Goal: Transaction & Acquisition: Book appointment/travel/reservation

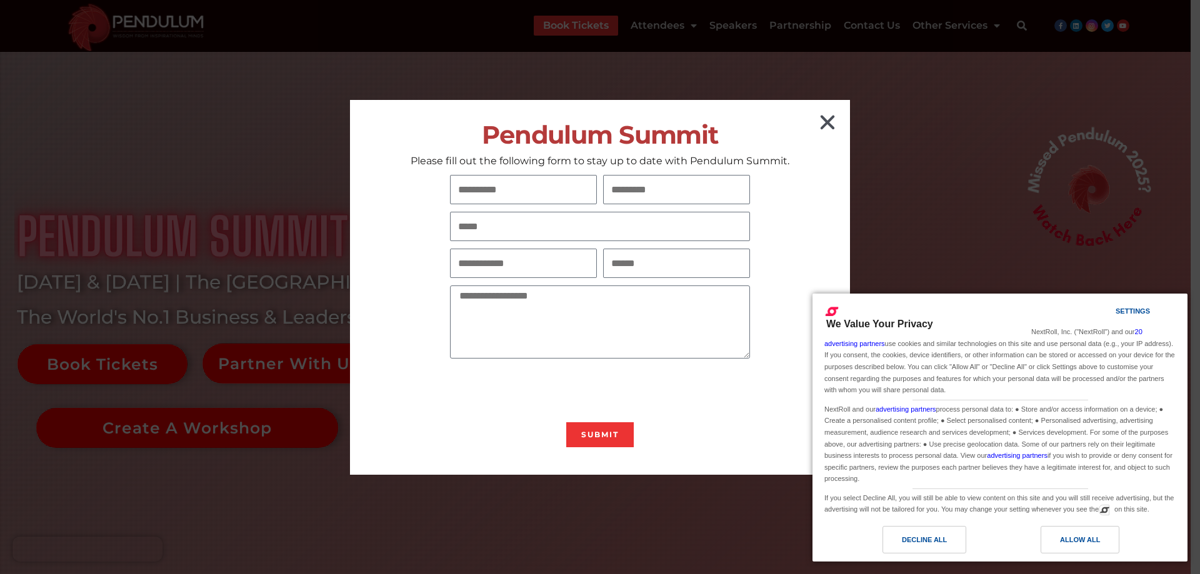
click at [828, 117] on icon "Close" at bounding box center [828, 123] width 20 height 20
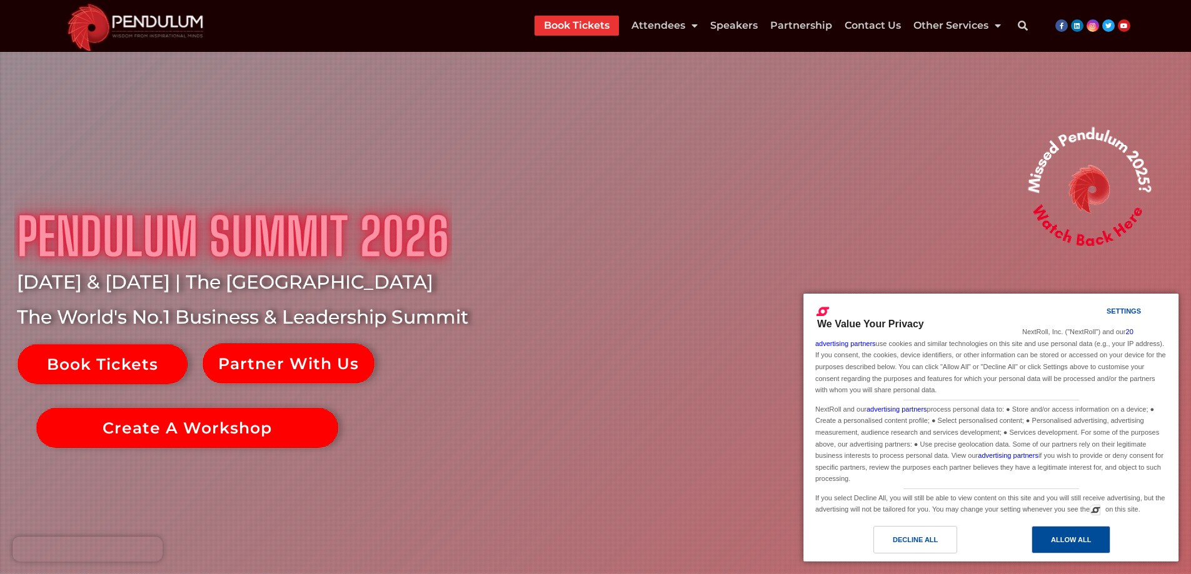
click at [1059, 539] on div "Allow All" at bounding box center [1071, 540] width 40 height 14
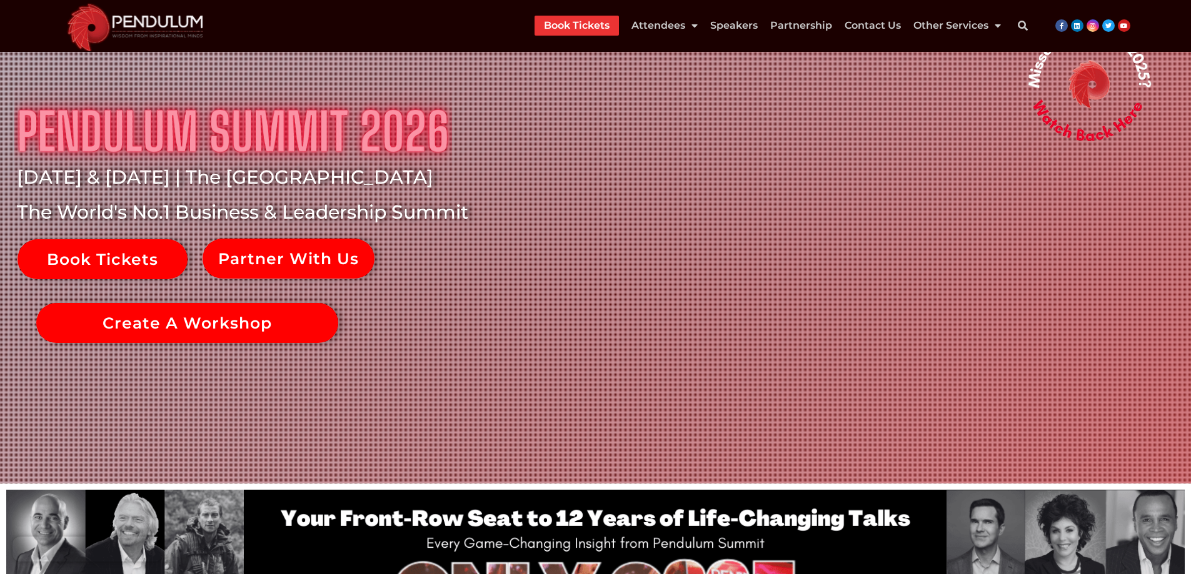
scroll to position [125, 0]
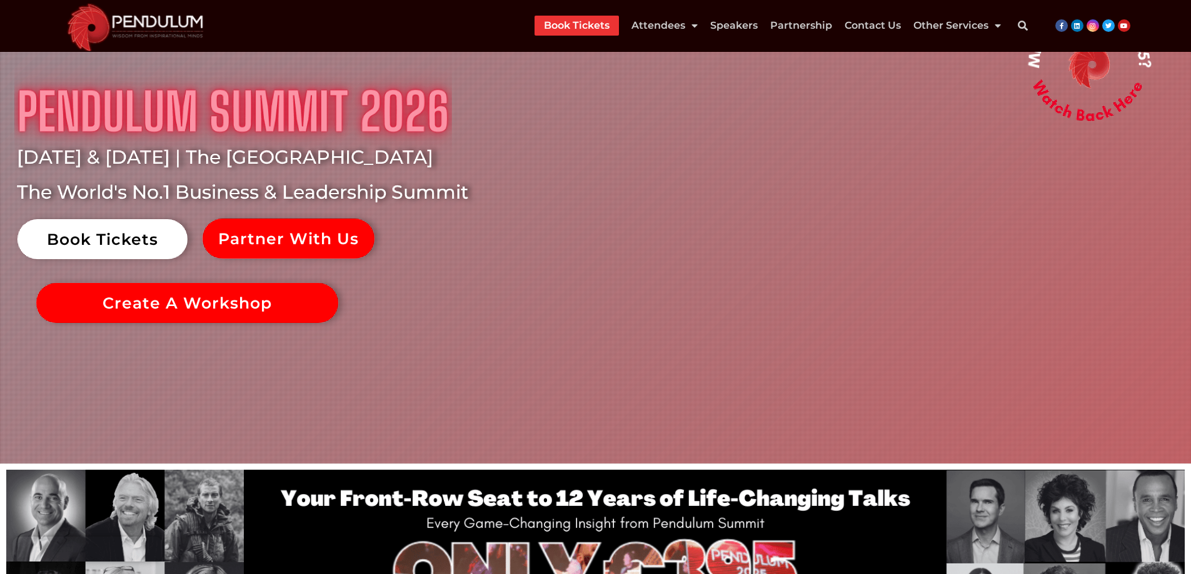
click at [136, 243] on link "Book Tickets" at bounding box center [103, 239] width 170 height 40
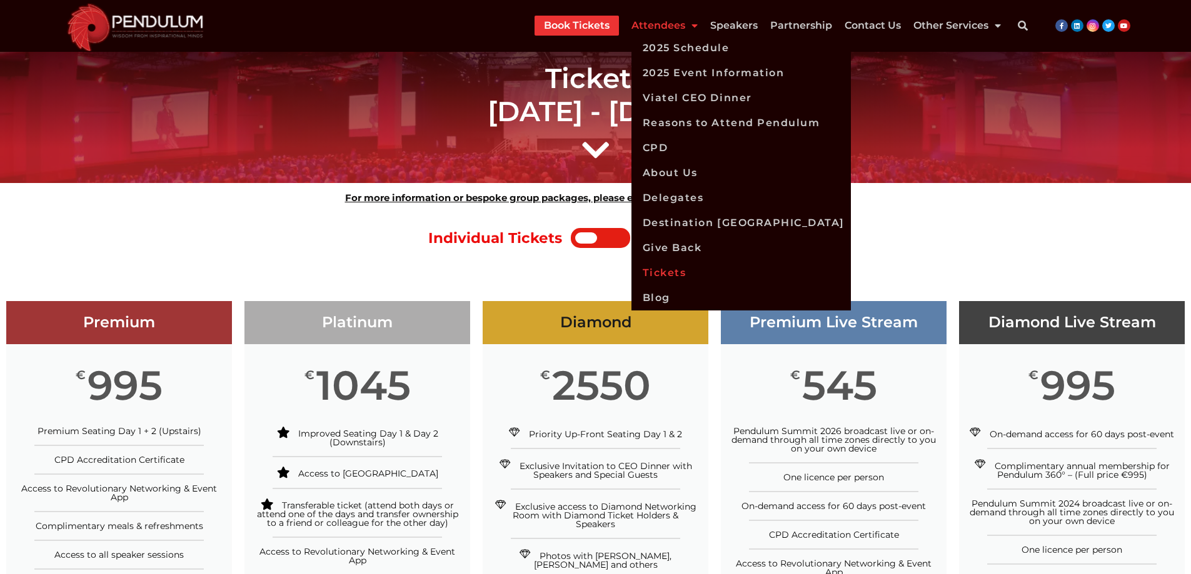
click at [668, 26] on link "Attendees" at bounding box center [664, 26] width 66 height 20
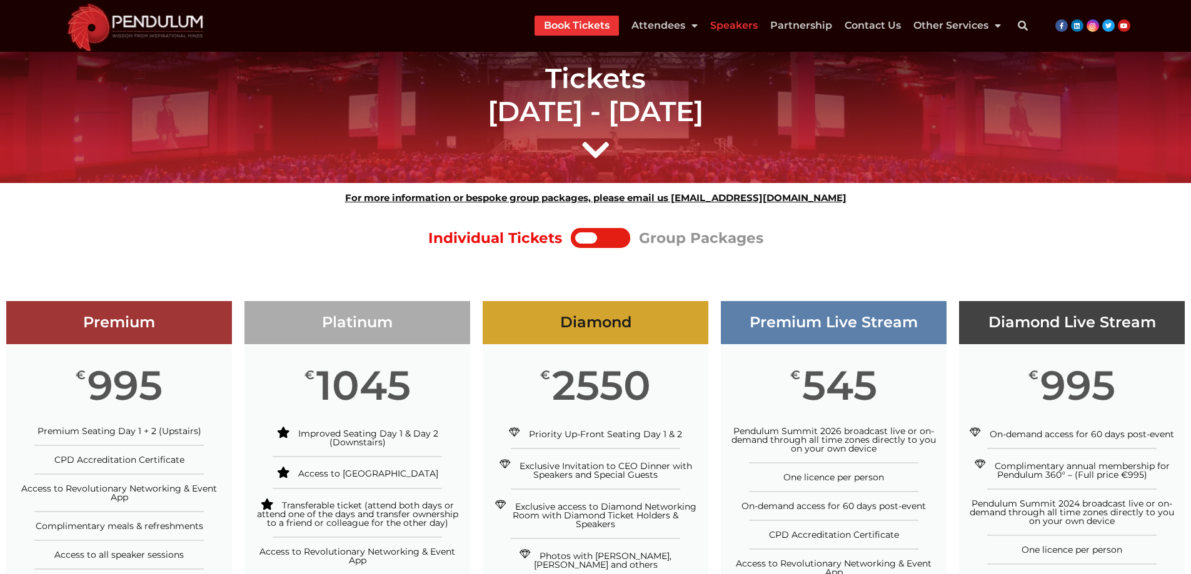
click at [741, 27] on link "Speakers" at bounding box center [734, 26] width 48 height 20
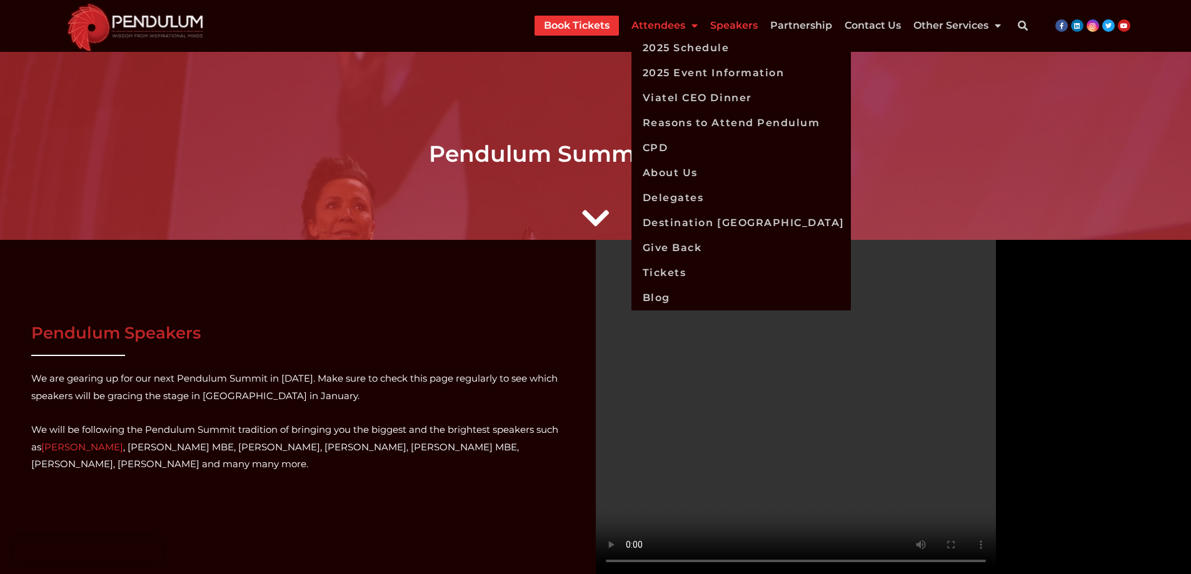
click at [646, 24] on link "Attendees" at bounding box center [664, 26] width 66 height 20
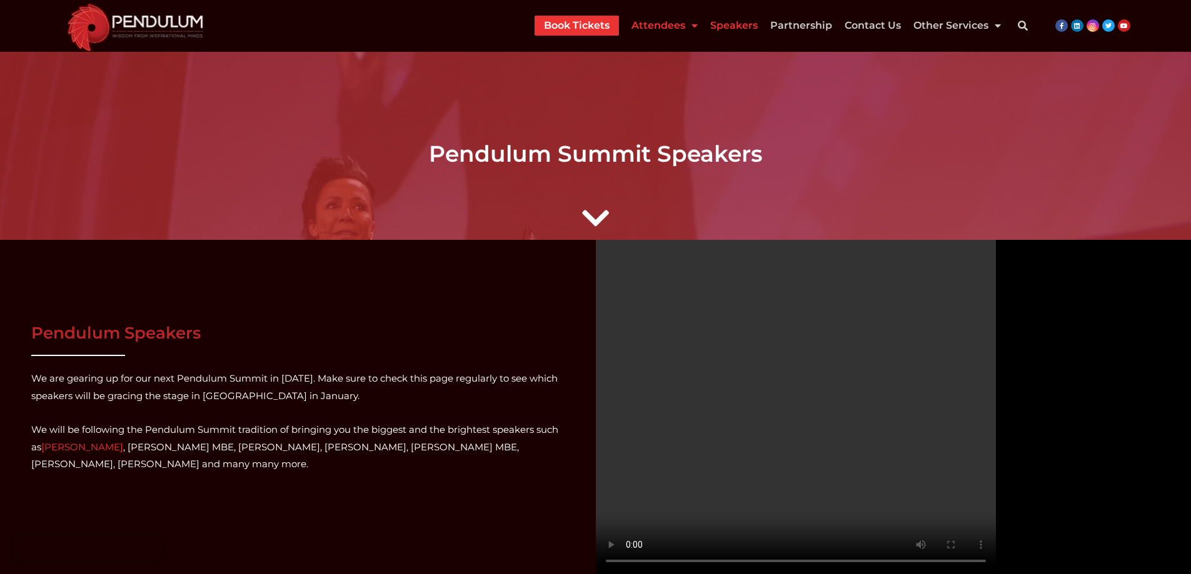
click at [646, 24] on link "Attendees" at bounding box center [664, 26] width 66 height 20
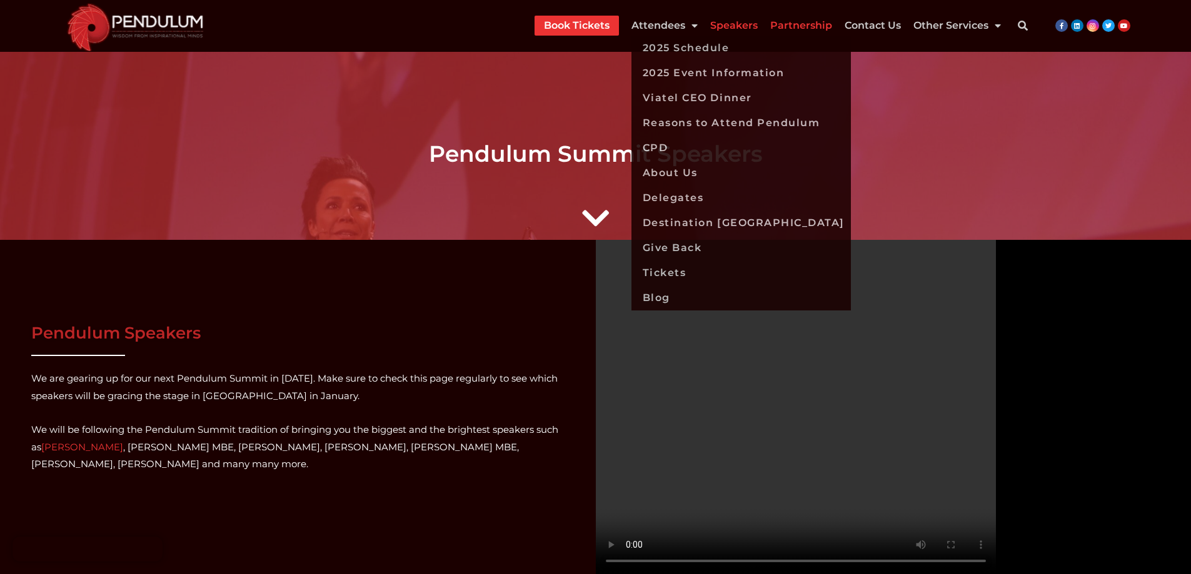
click at [819, 24] on link "Partnership" at bounding box center [801, 26] width 62 height 20
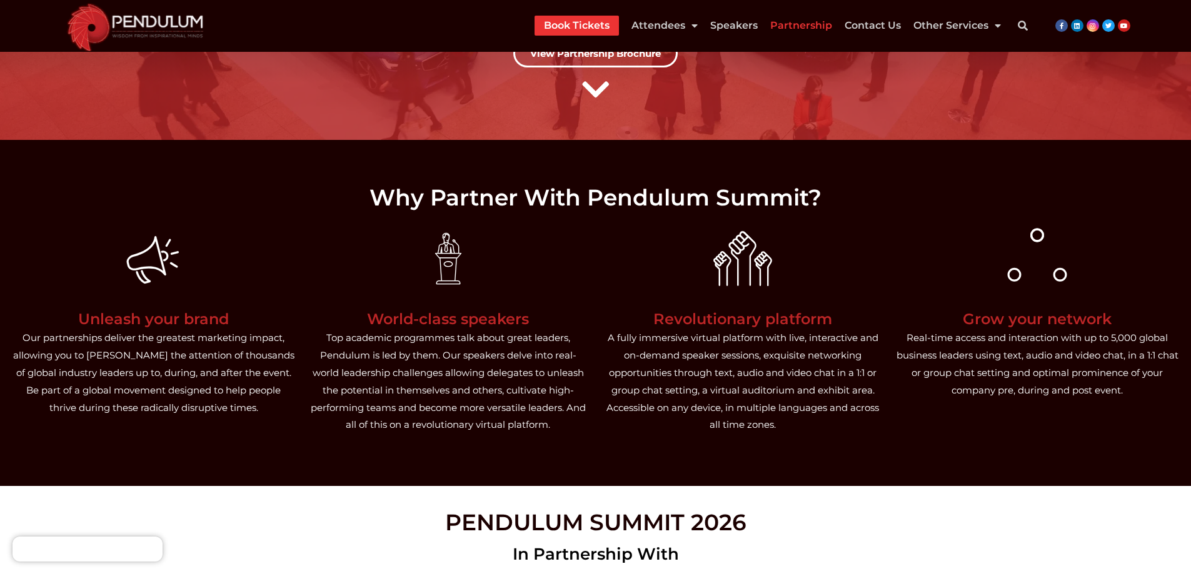
scroll to position [63, 0]
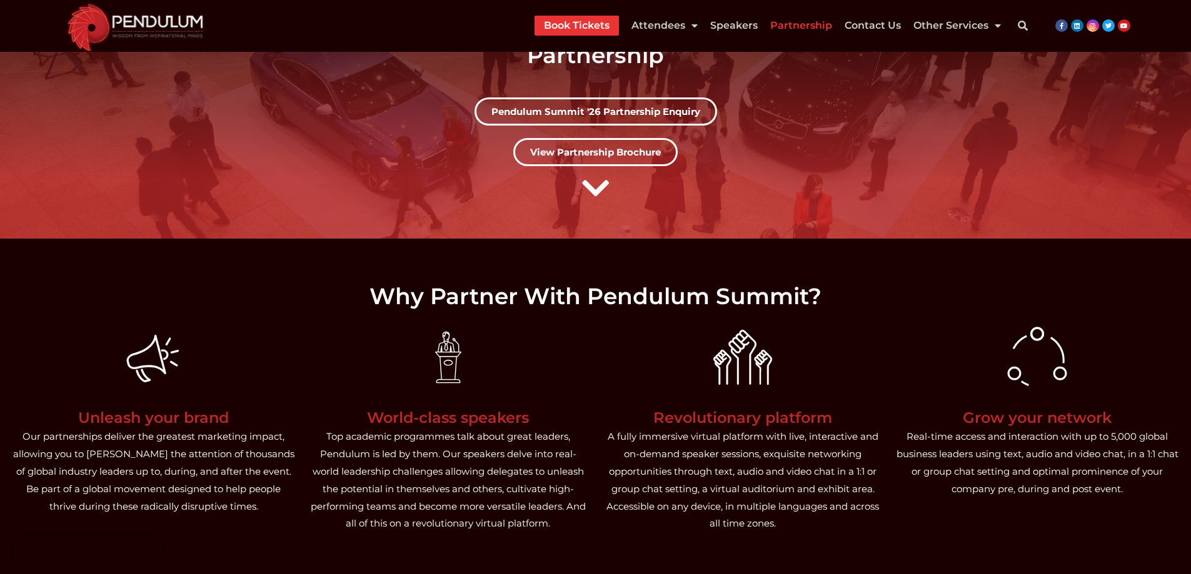
click at [579, 23] on link "Book Tickets" at bounding box center [577, 26] width 66 height 20
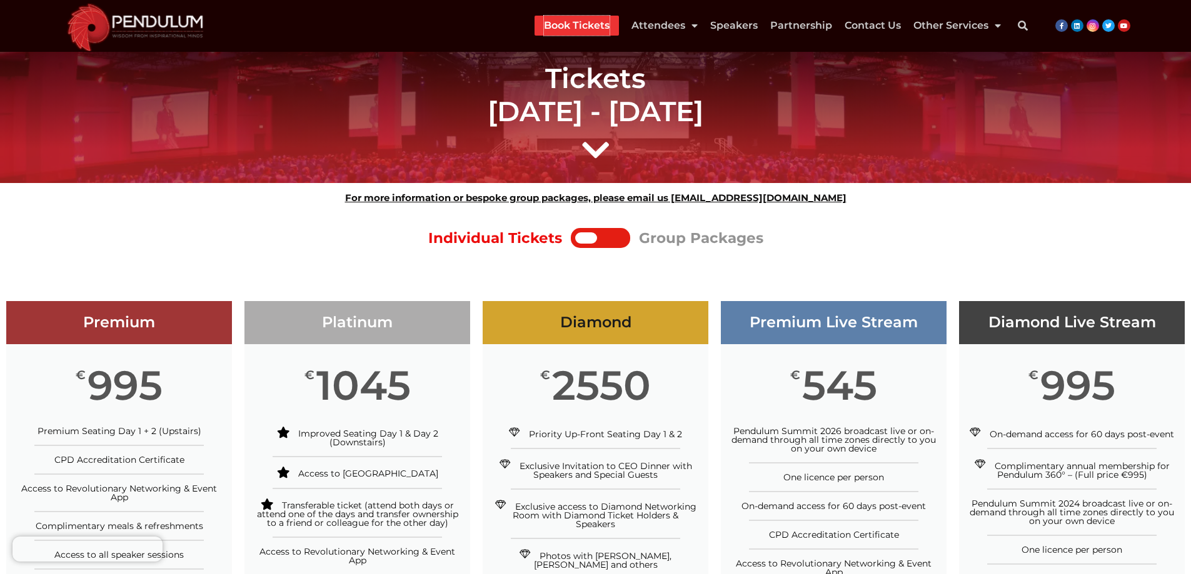
click at [579, 23] on link "Book Tickets" at bounding box center [577, 26] width 66 height 20
click at [583, 233] on div at bounding box center [586, 238] width 22 height 11
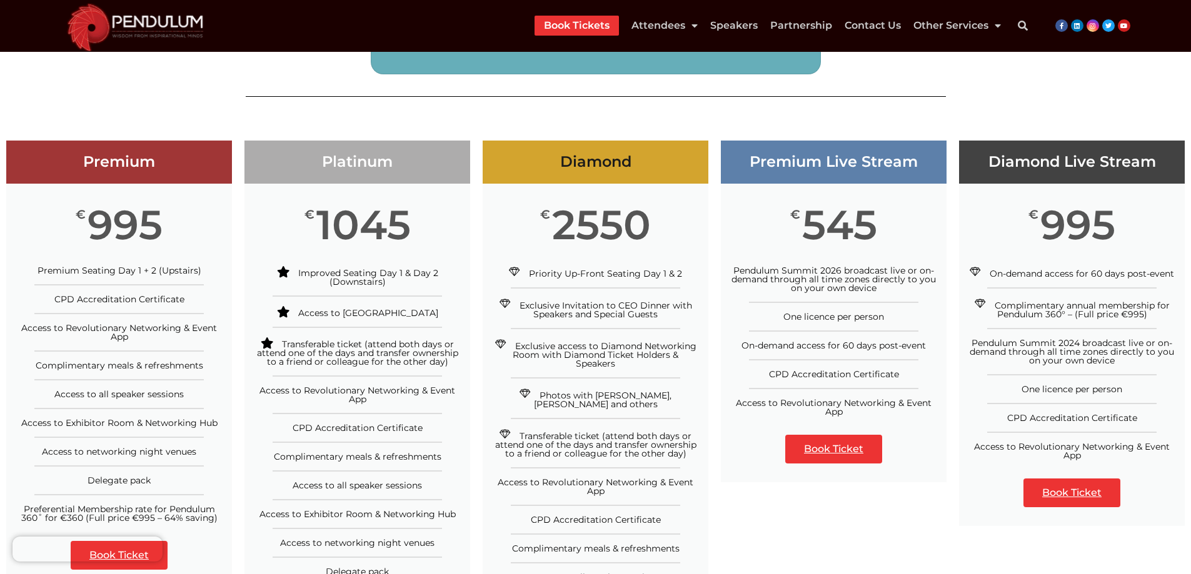
scroll to position [1563, 0]
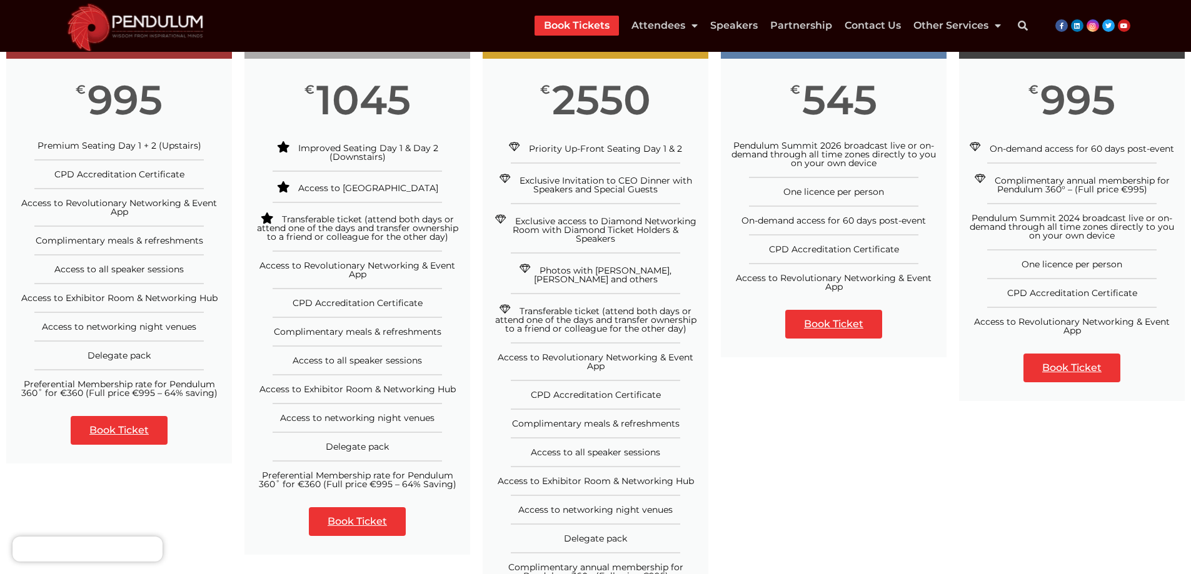
click at [117, 425] on link "Book Ticket" at bounding box center [119, 430] width 97 height 29
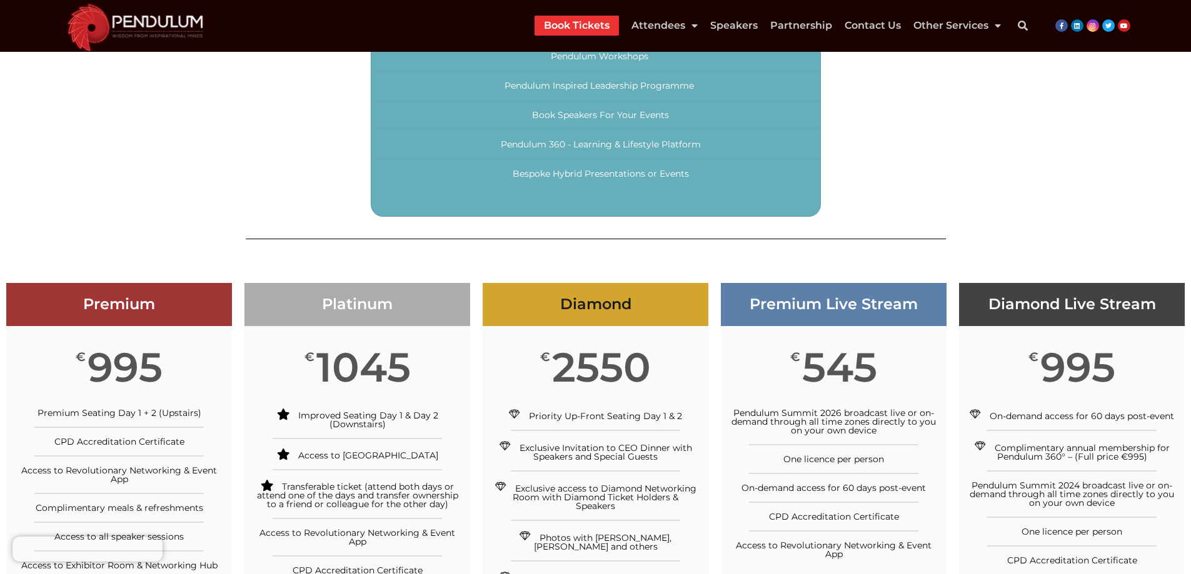
scroll to position [1250, 0]
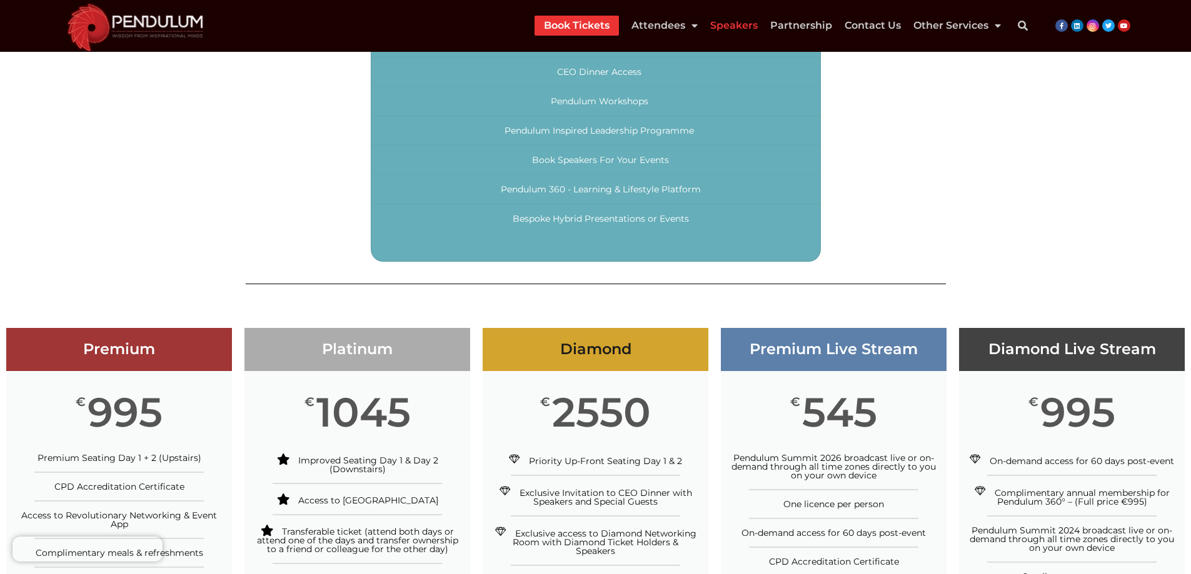
click at [741, 25] on link "Speakers" at bounding box center [734, 26] width 48 height 20
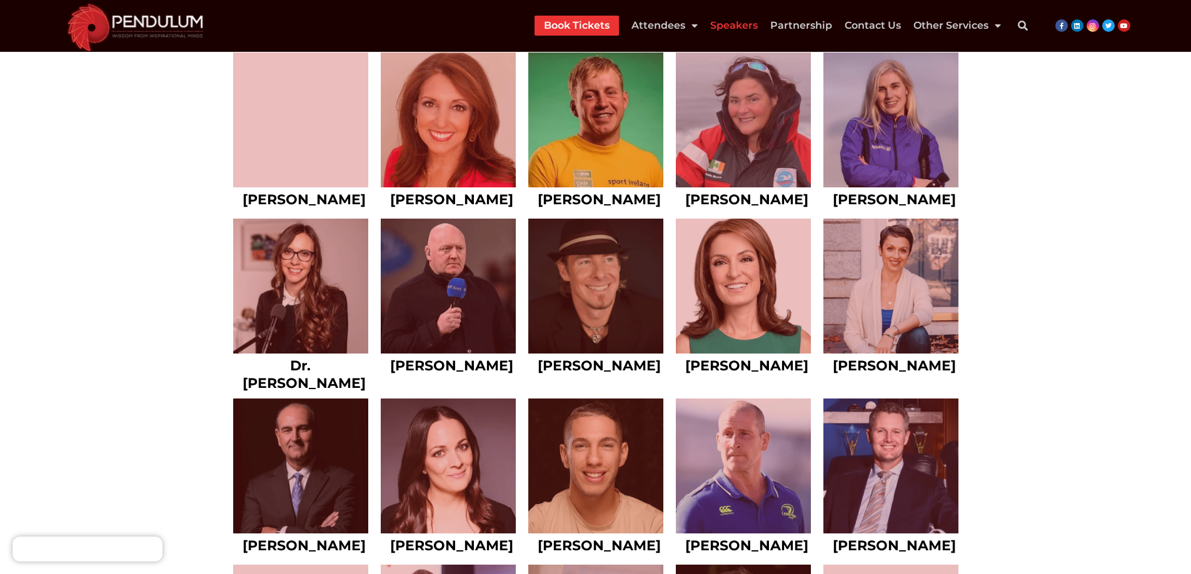
scroll to position [3500, 0]
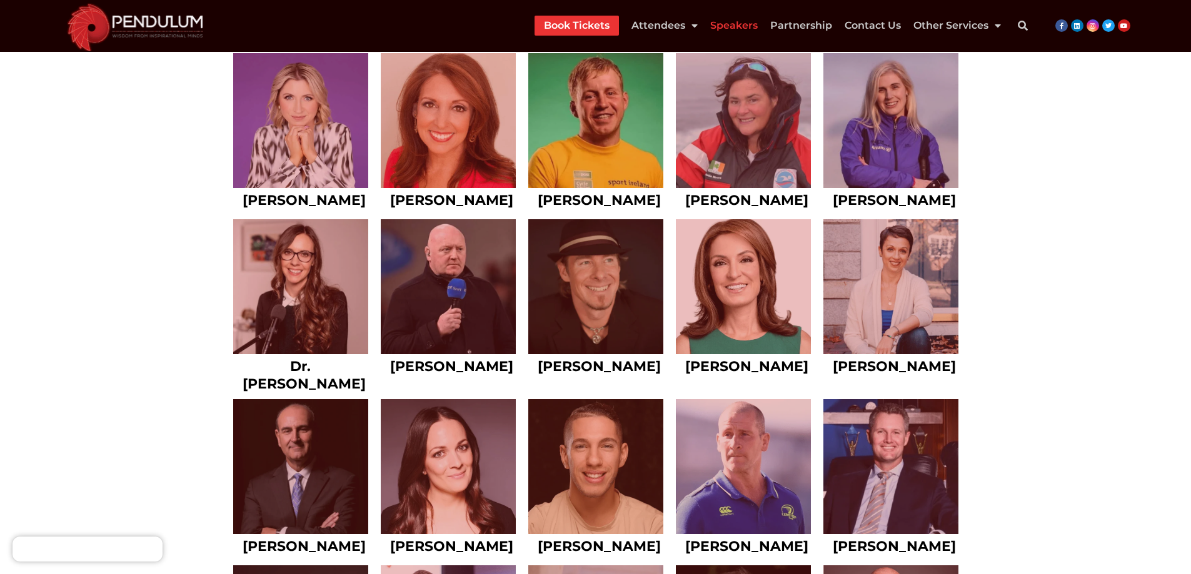
click at [91, 13] on img at bounding box center [135, 26] width 152 height 52
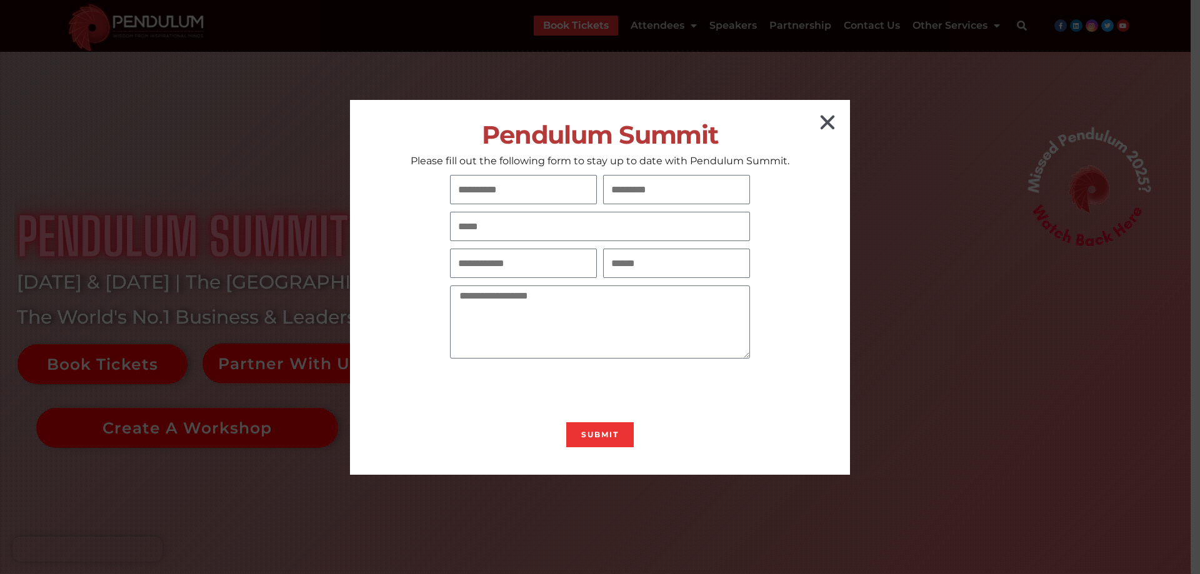
click at [827, 115] on icon "Close" at bounding box center [828, 123] width 20 height 20
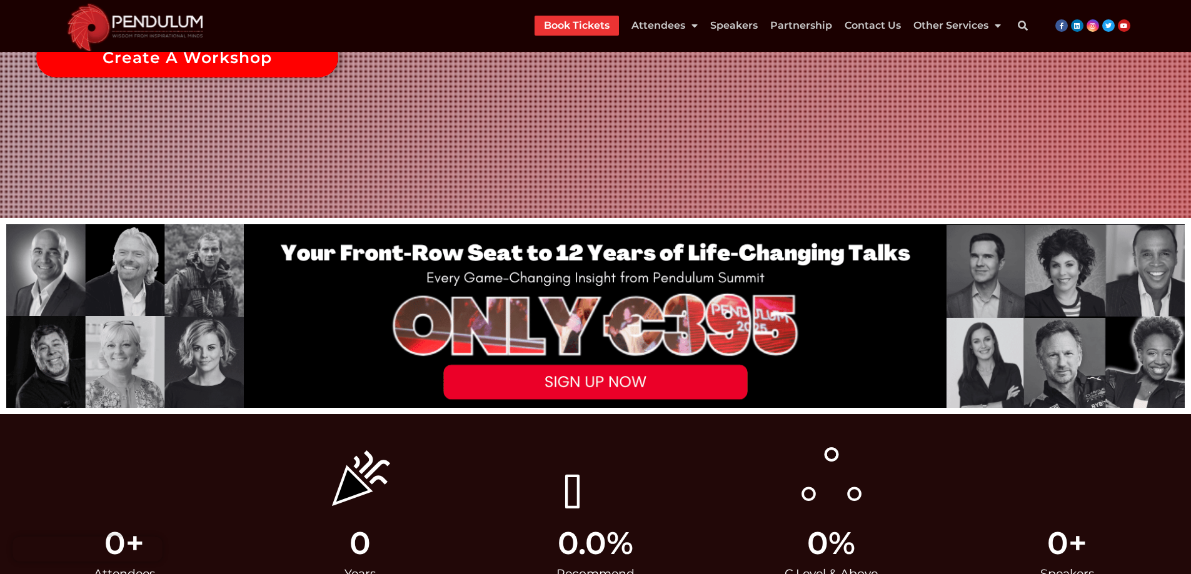
scroll to position [375, 0]
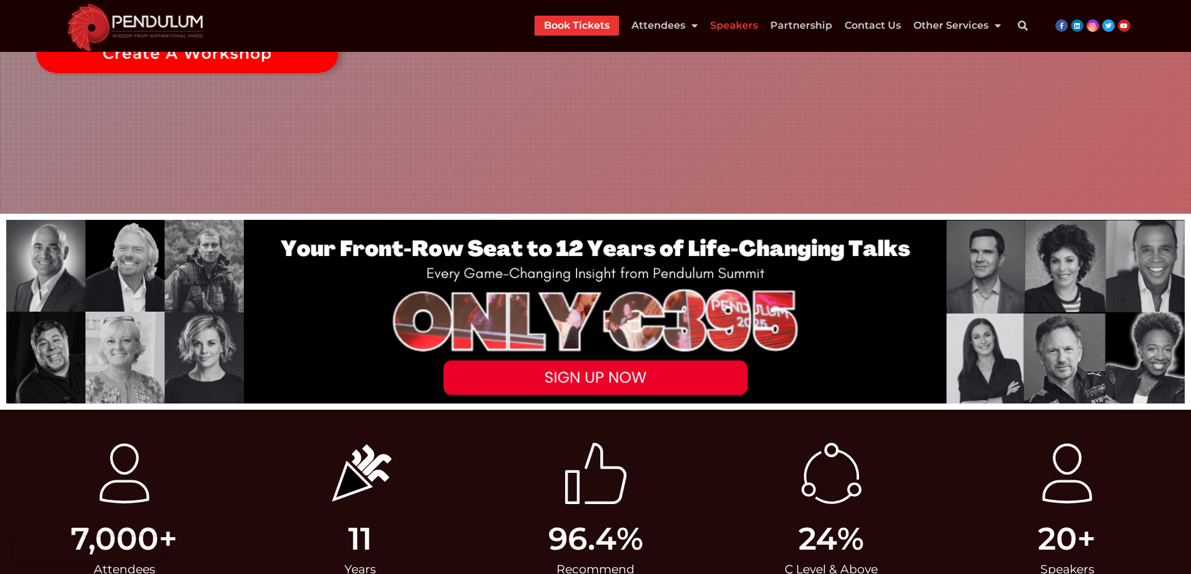
click at [719, 23] on link "Speakers" at bounding box center [734, 26] width 48 height 20
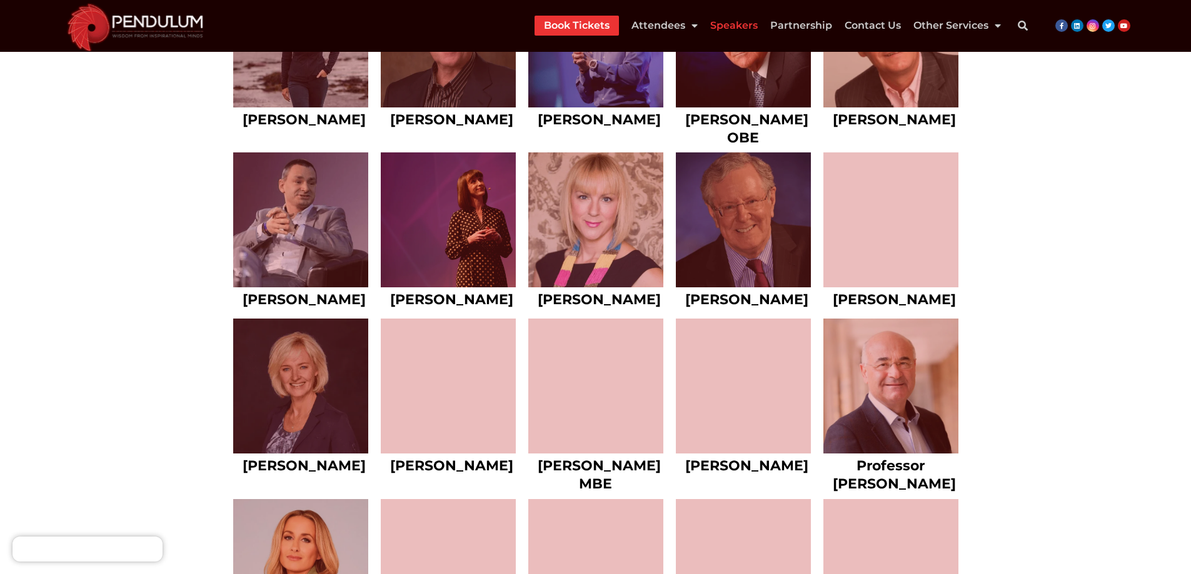
scroll to position [2813, 0]
